Goal: Information Seeking & Learning: Check status

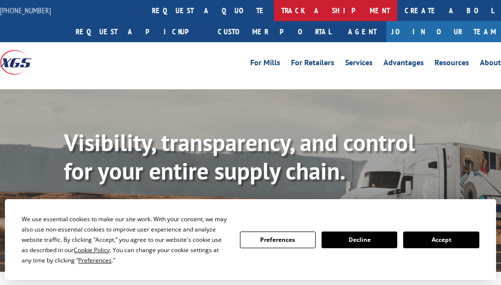
click at [274, 12] on link "track a shipment" at bounding box center [335, 10] width 123 height 21
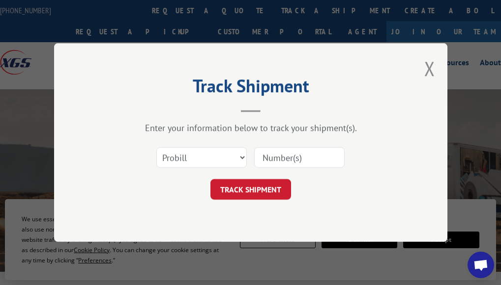
click at [270, 154] on input at bounding box center [299, 157] width 90 height 21
paste input "wn35394665"
click at [276, 156] on input "wn35394665" at bounding box center [299, 157] width 90 height 21
paste input "17235197BOL"
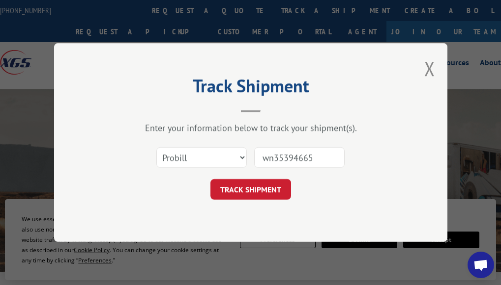
type input "17235197BOL"
click at [280, 189] on button "TRACK SHIPMENT" at bounding box center [250, 189] width 81 height 21
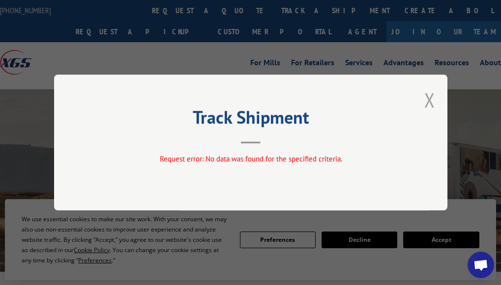
click at [426, 97] on button "Close modal" at bounding box center [429, 100] width 11 height 26
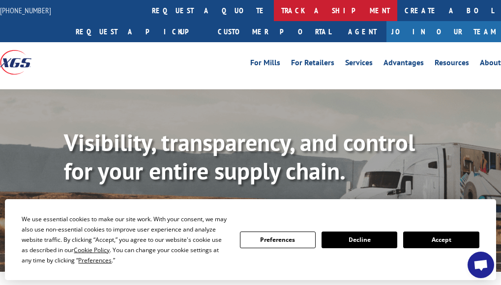
click at [274, 13] on link "track a shipment" at bounding box center [335, 10] width 123 height 21
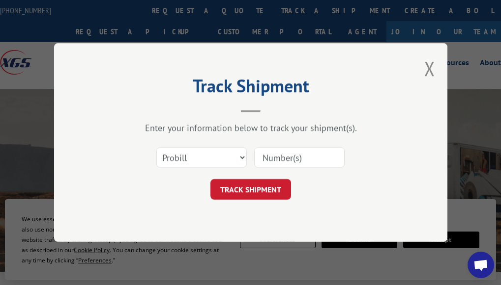
click at [274, 160] on input at bounding box center [299, 157] width 90 height 21
paste input "17235197BOL"
click at [321, 160] on input "17235197BOL" at bounding box center [299, 157] width 90 height 21
type input "17235197"
click button "TRACK SHIPMENT" at bounding box center [250, 189] width 81 height 21
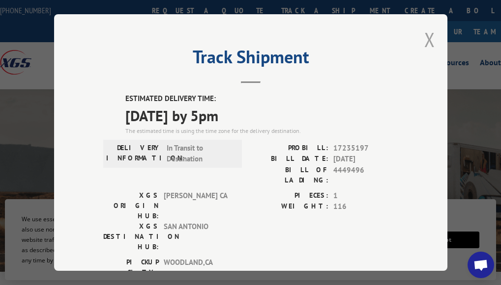
click at [427, 43] on button "Close modal" at bounding box center [429, 40] width 11 height 26
